Goal: Transaction & Acquisition: Subscribe to service/newsletter

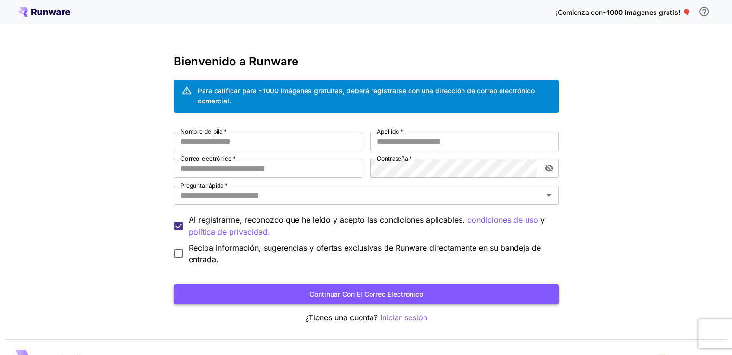
click at [385, 297] on font "Continuar con el correo electrónico" at bounding box center [366, 294] width 114 height 8
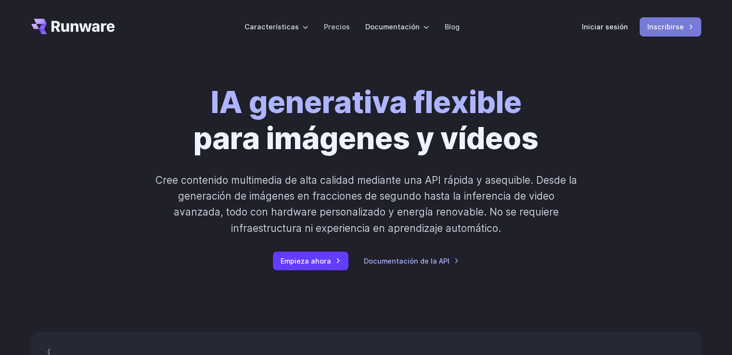
click at [665, 26] on font "Inscribirse" at bounding box center [665, 27] width 37 height 8
